Goal: Obtain resource: Download file/media

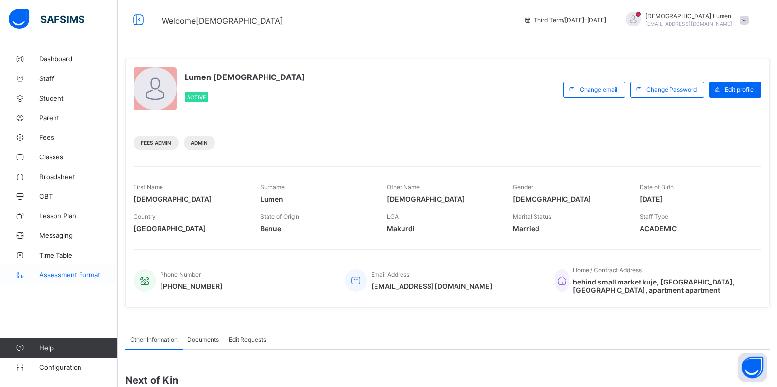
click at [71, 273] on span "Assessment Format" at bounding box center [78, 275] width 79 height 8
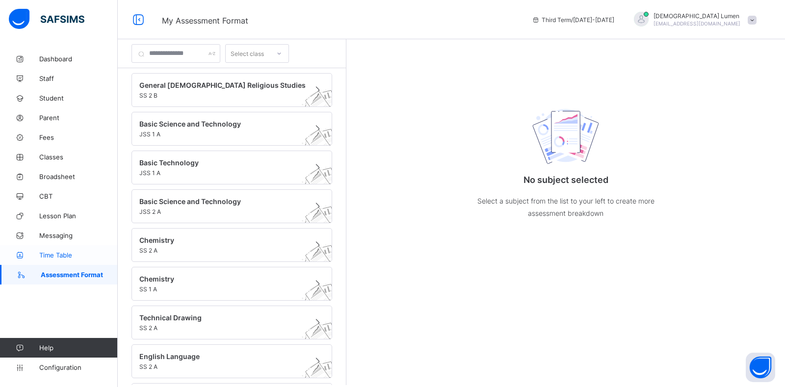
click at [62, 254] on span "Time Table" at bounding box center [78, 255] width 79 height 8
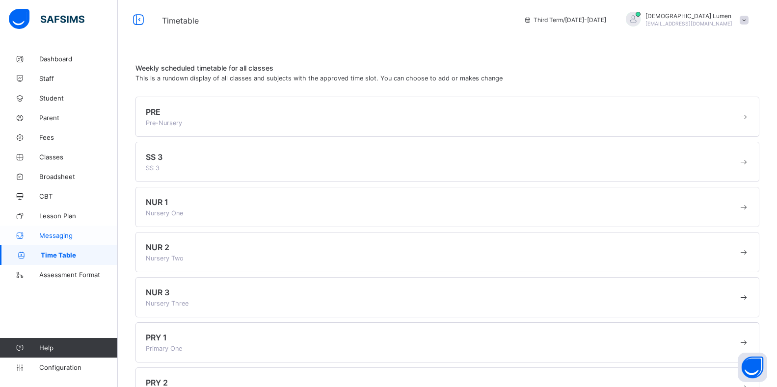
click at [62, 234] on span "Messaging" at bounding box center [78, 236] width 79 height 8
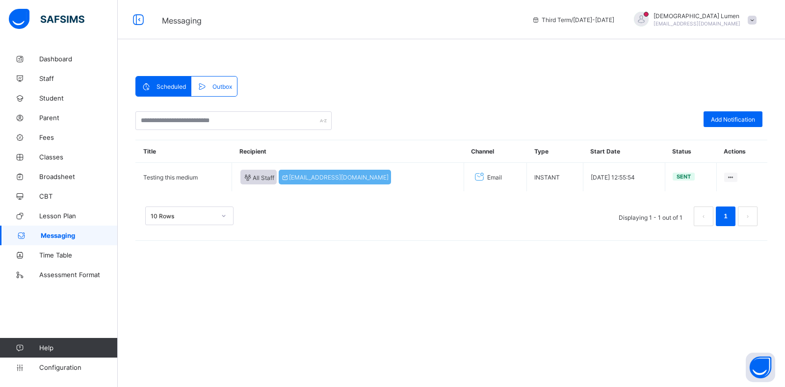
click at [752, 20] on span at bounding box center [752, 20] width 9 height 9
click at [707, 107] on span "Logout" at bounding box center [725, 112] width 65 height 11
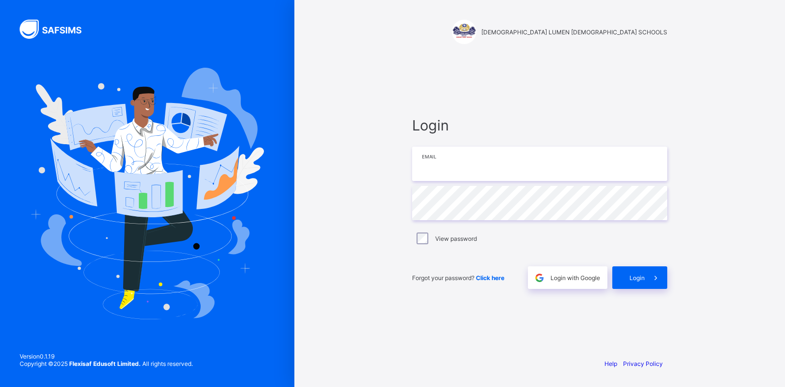
type input "**********"
click at [636, 275] on span "Login" at bounding box center [637, 277] width 15 height 7
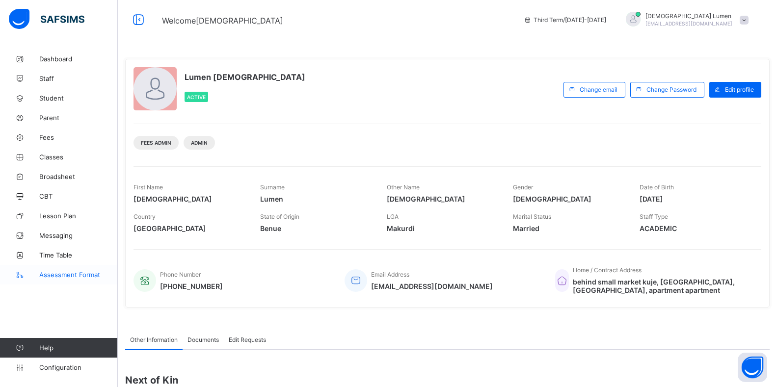
click at [49, 273] on span "Assessment Format" at bounding box center [78, 275] width 79 height 8
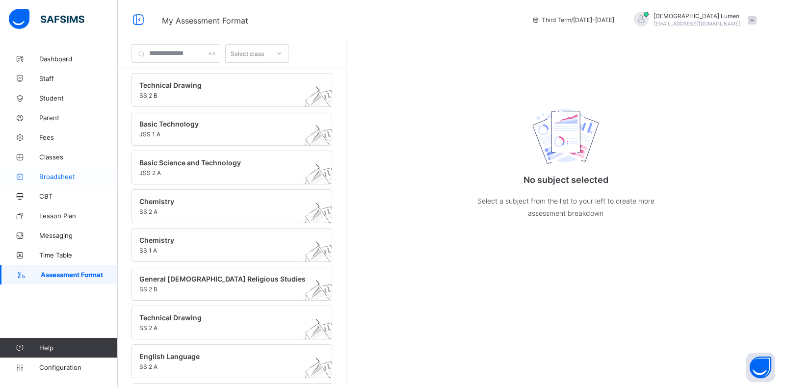
click at [58, 175] on span "Broadsheet" at bounding box center [78, 177] width 79 height 8
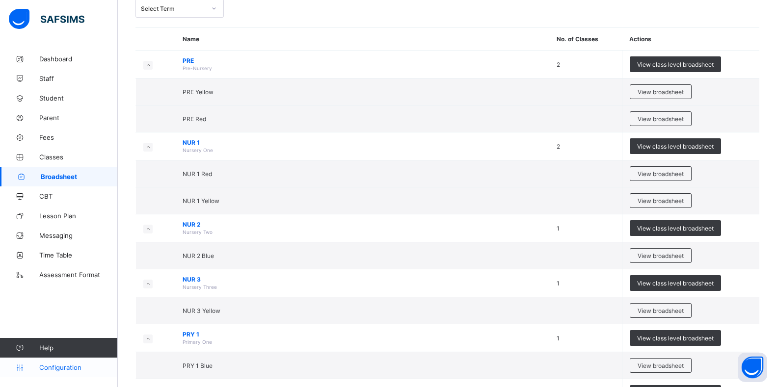
scroll to position [98, 0]
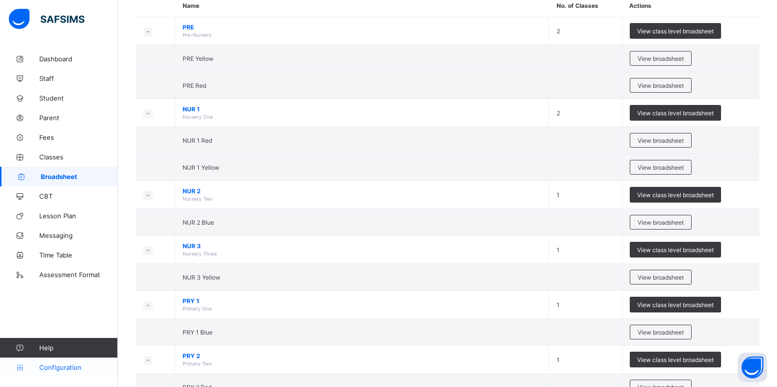
click at [57, 367] on span "Configuration" at bounding box center [78, 368] width 78 height 8
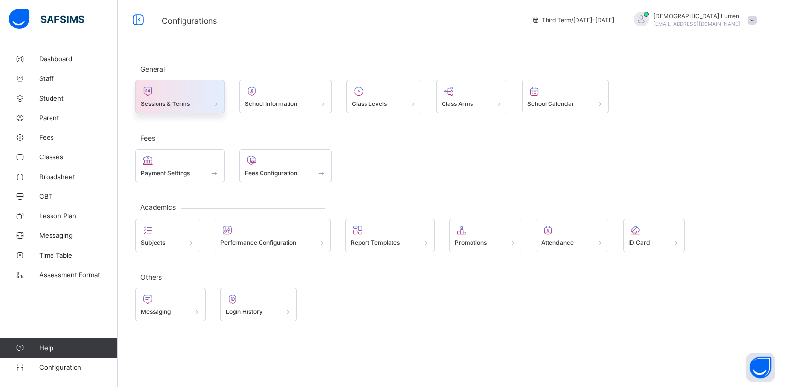
click at [215, 104] on span at bounding box center [215, 104] width 10 height 8
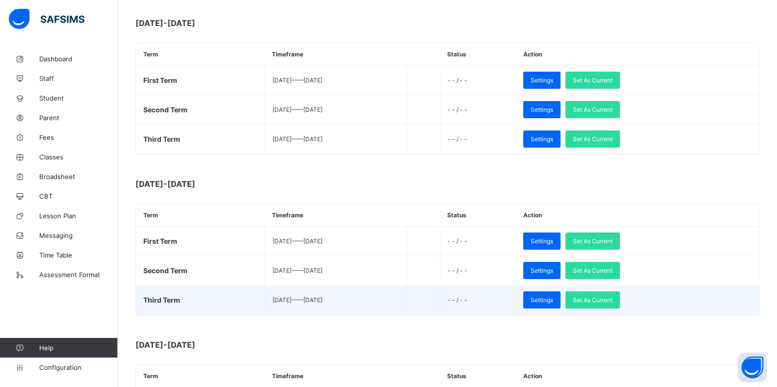
scroll to position [736, 0]
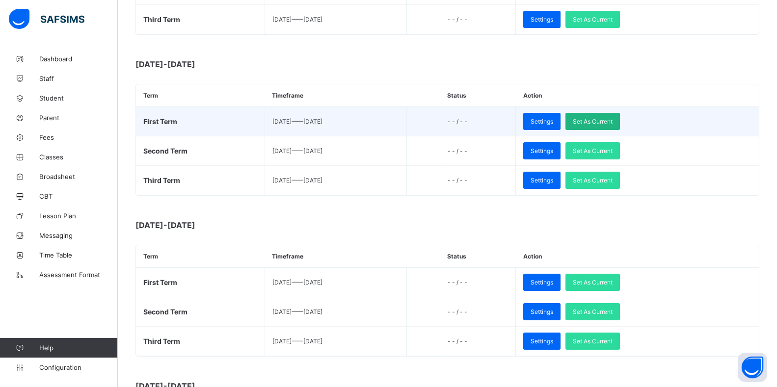
click at [613, 121] on span "Set As Current" at bounding box center [593, 121] width 40 height 7
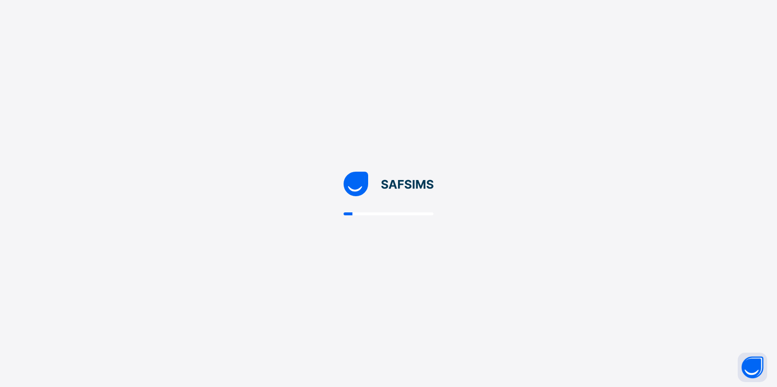
scroll to position [0, 0]
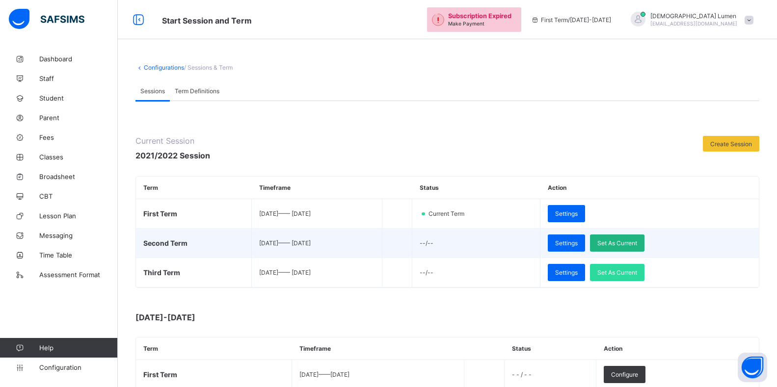
click at [637, 243] on span "Set As Current" at bounding box center [617, 243] width 40 height 7
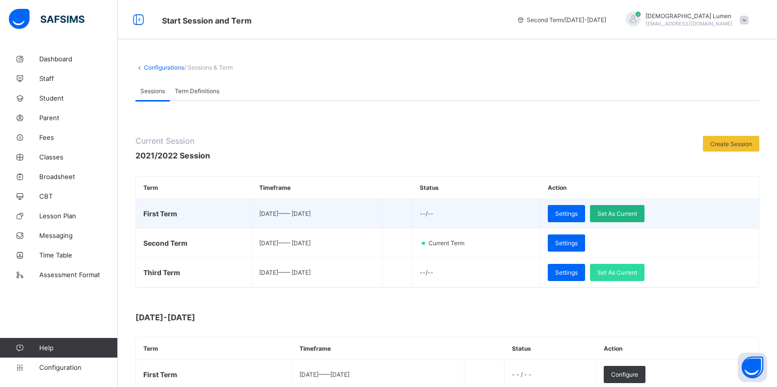
click at [632, 215] on span "Set As Current" at bounding box center [617, 213] width 40 height 7
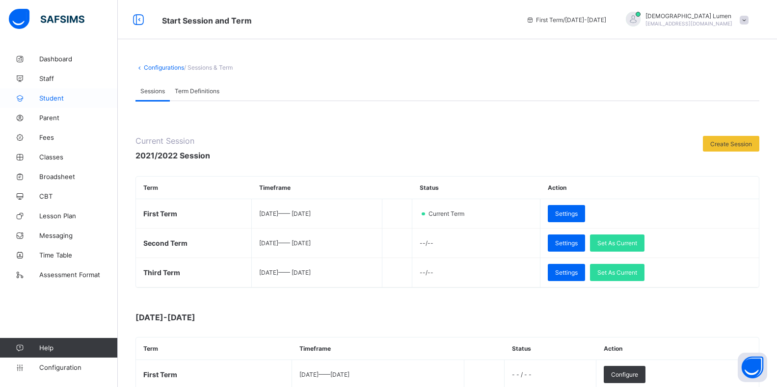
click at [50, 98] on span "Student" at bounding box center [78, 98] width 79 height 8
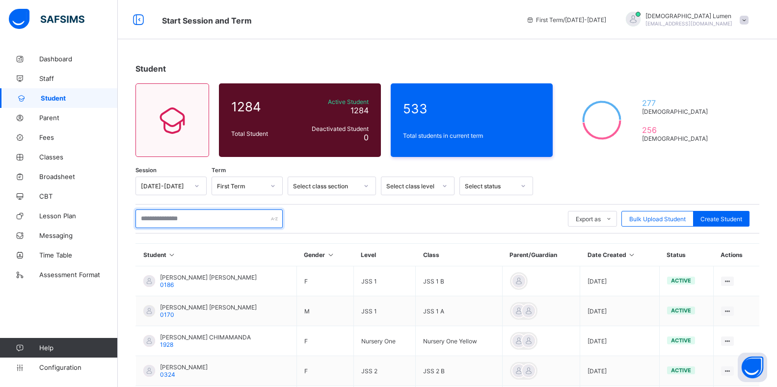
click at [170, 218] on input "text" at bounding box center [208, 219] width 147 height 19
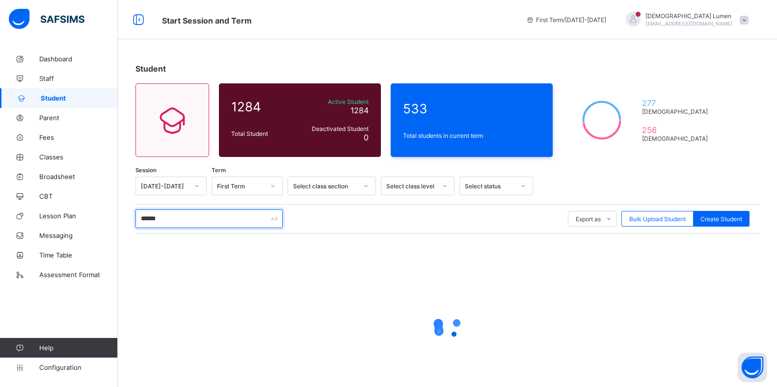
type input "******"
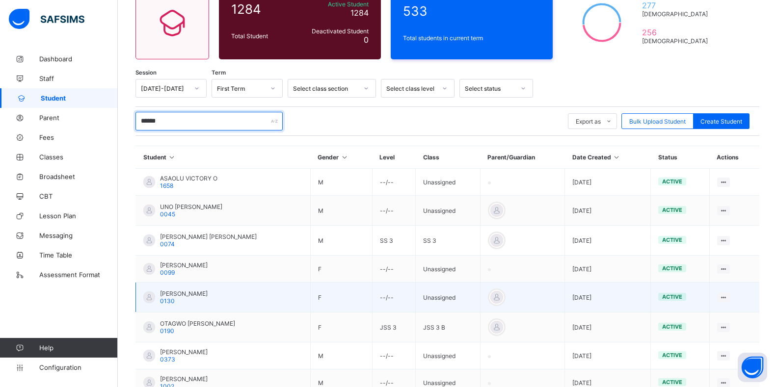
scroll to position [98, 0]
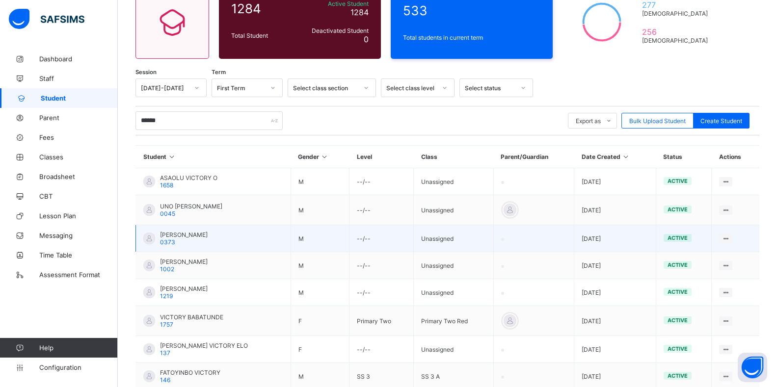
click at [193, 237] on span "[PERSON_NAME]" at bounding box center [184, 234] width 48 height 7
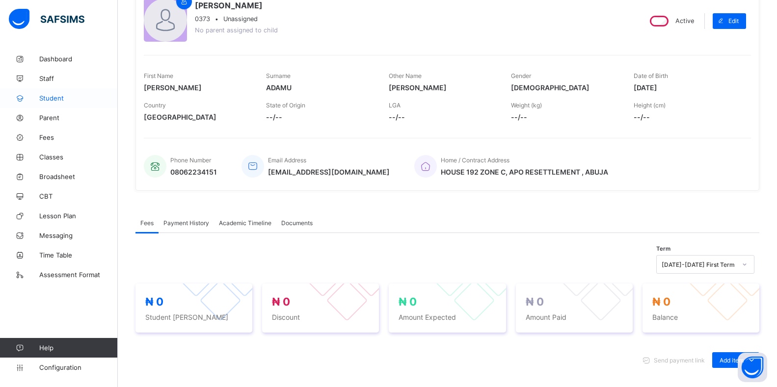
click at [48, 98] on span "Student" at bounding box center [78, 98] width 79 height 8
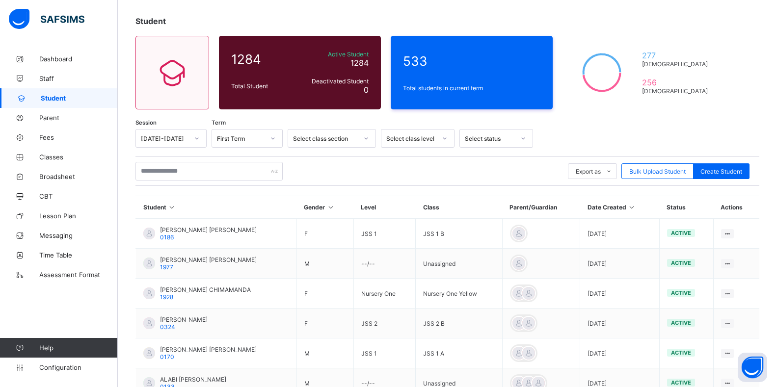
scroll to position [98, 0]
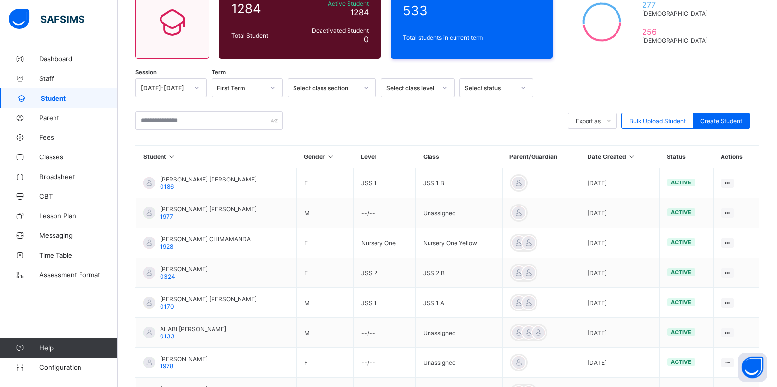
click at [160, 173] on td "[PERSON_NAME] [PERSON_NAME] 0186" at bounding box center [216, 183] width 161 height 30
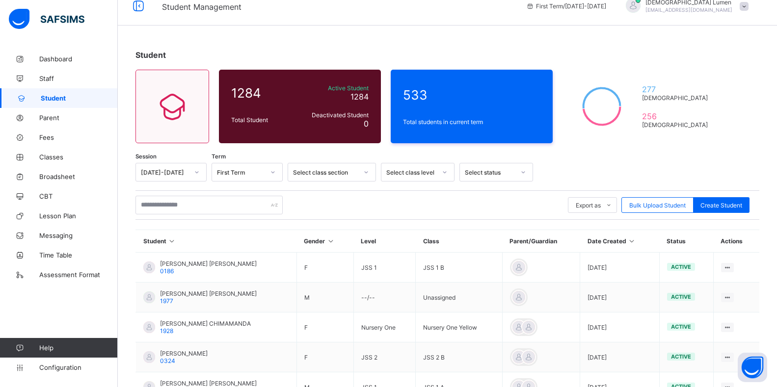
scroll to position [0, 0]
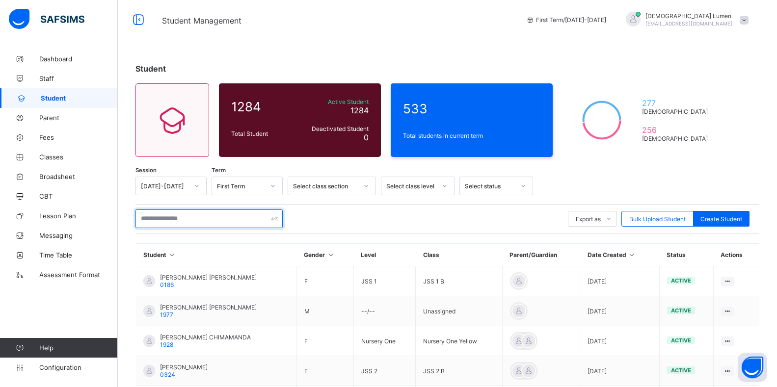
click at [180, 217] on input "text" at bounding box center [208, 219] width 147 height 19
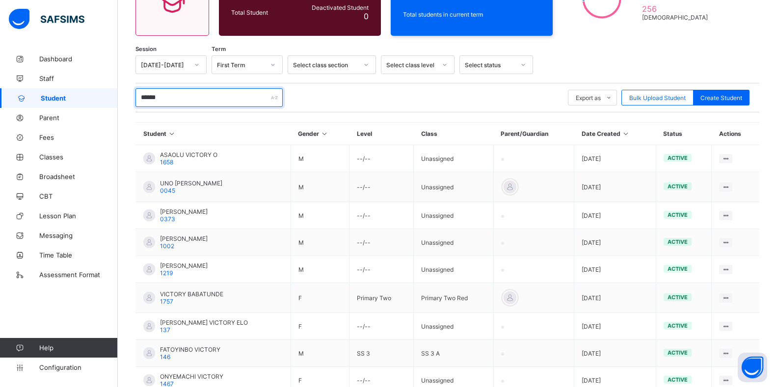
scroll to position [18, 0]
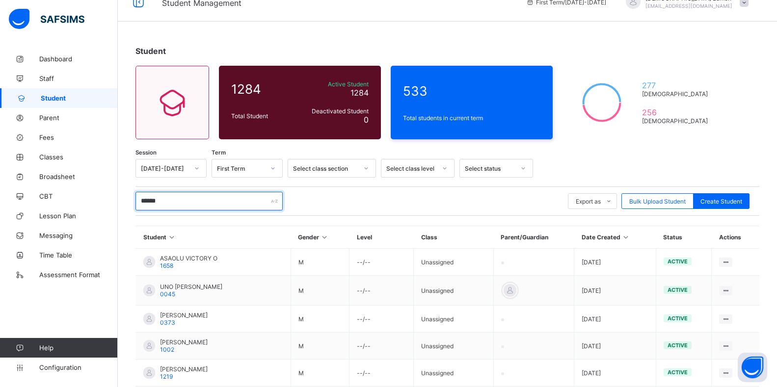
click at [172, 200] on input "******" at bounding box center [208, 201] width 147 height 19
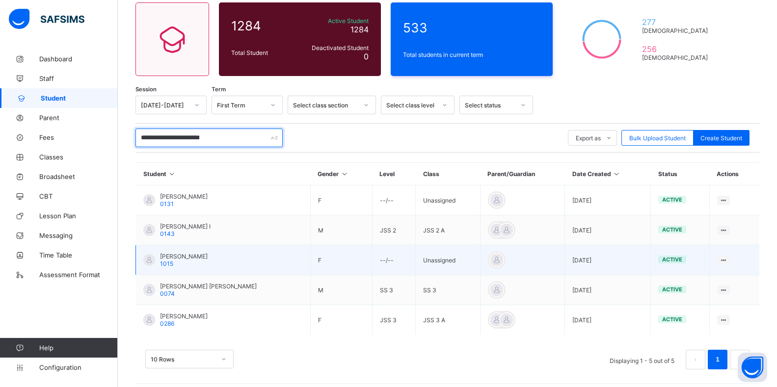
scroll to position [88, 0]
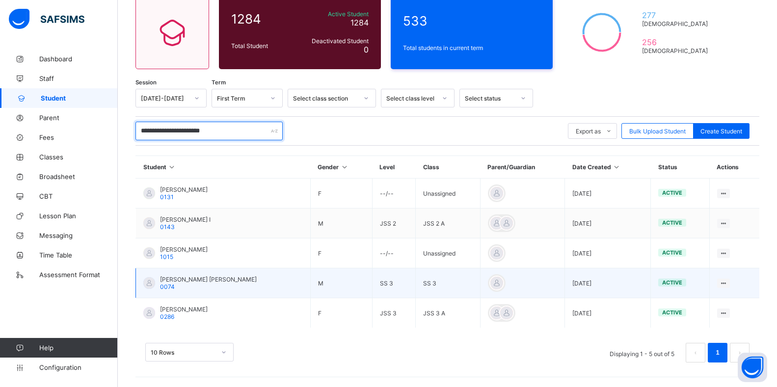
type input "**********"
click at [175, 284] on div "[PERSON_NAME] [PERSON_NAME] 0074" at bounding box center [208, 283] width 97 height 15
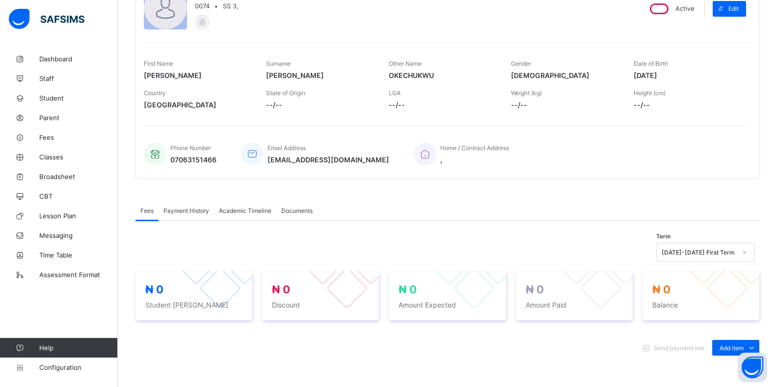
scroll to position [132, 0]
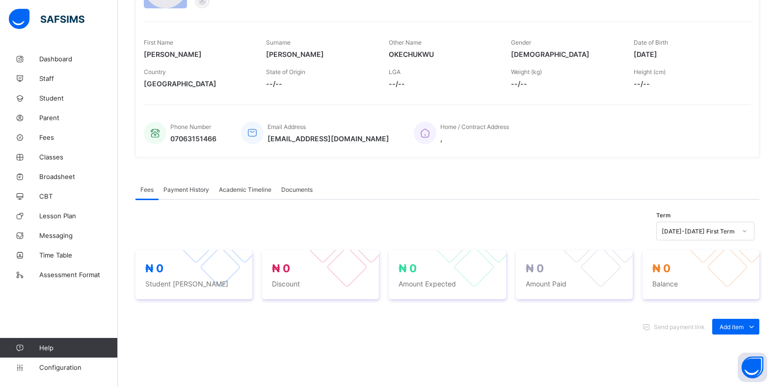
click at [246, 191] on span "Academic Timeline" at bounding box center [245, 189] width 53 height 7
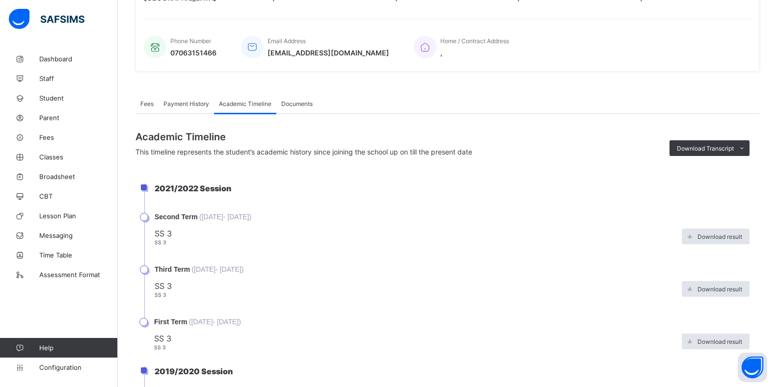
scroll to position [181, 0]
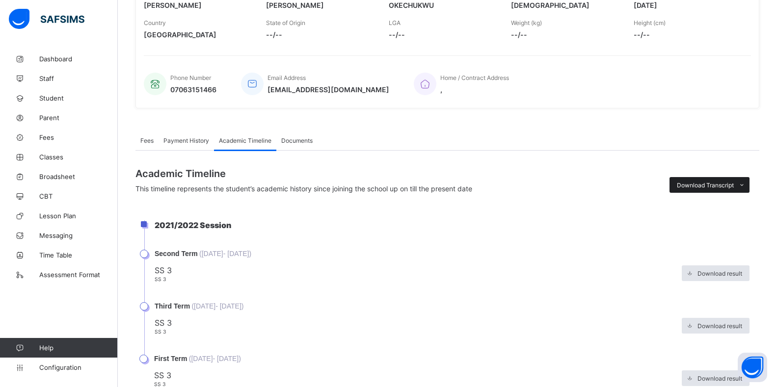
click at [746, 185] on icon at bounding box center [741, 185] width 7 height 6
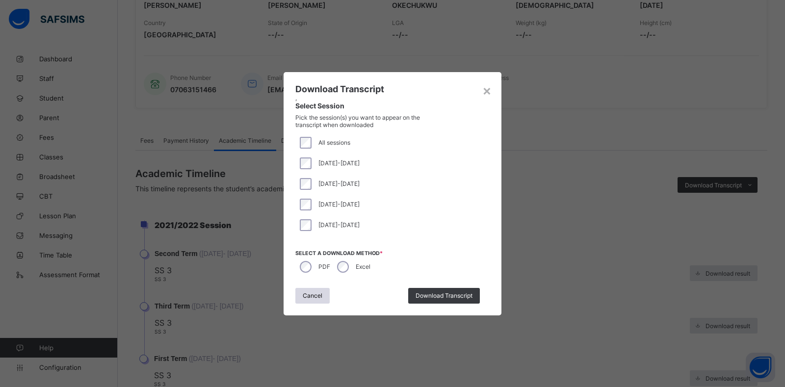
click at [444, 296] on span "Download Transcript" at bounding box center [444, 295] width 57 height 7
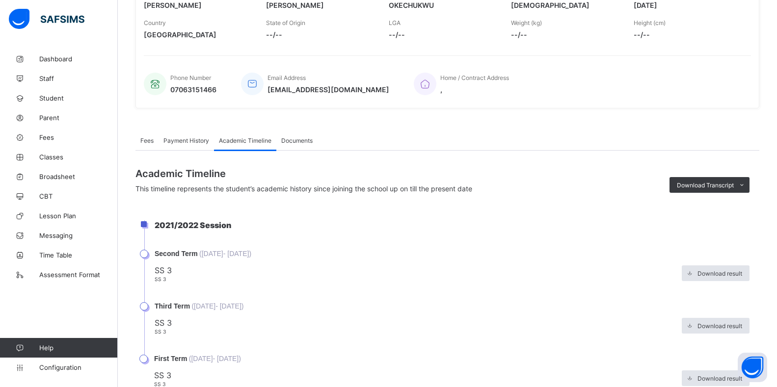
scroll to position [0, 0]
